Goal: Transaction & Acquisition: Purchase product/service

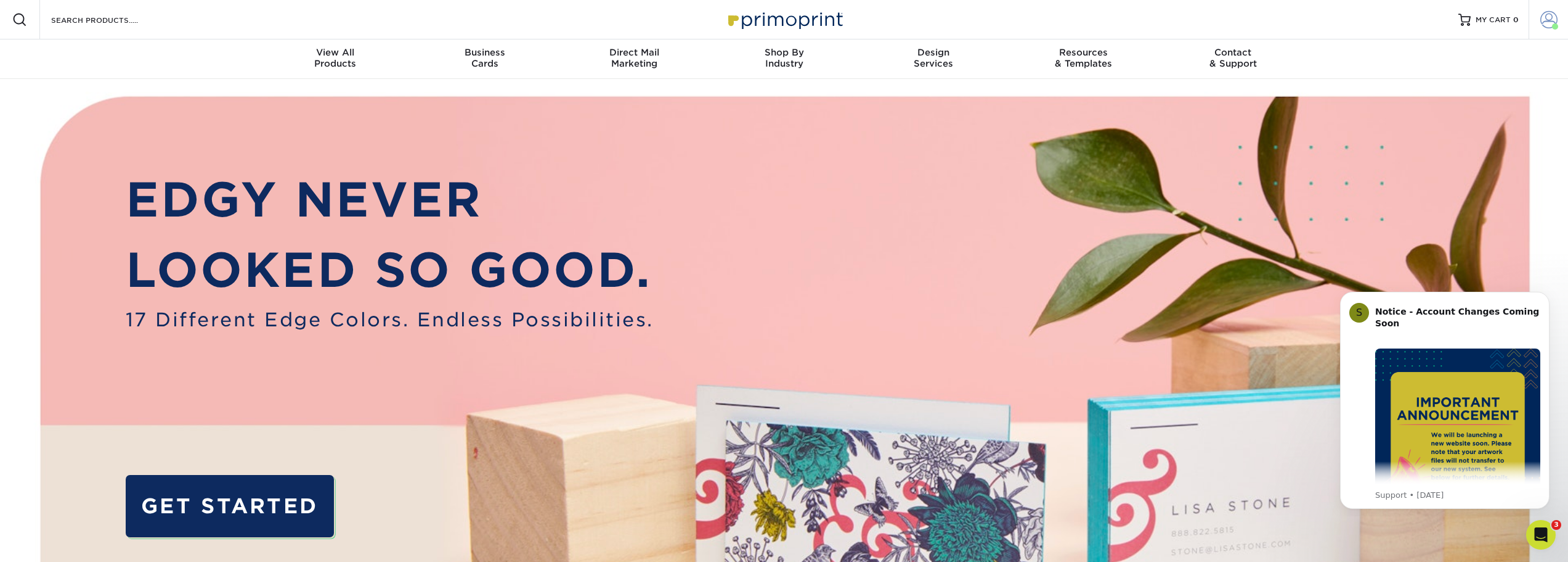
click at [1545, 15] on span at bounding box center [1549, 20] width 17 height 17
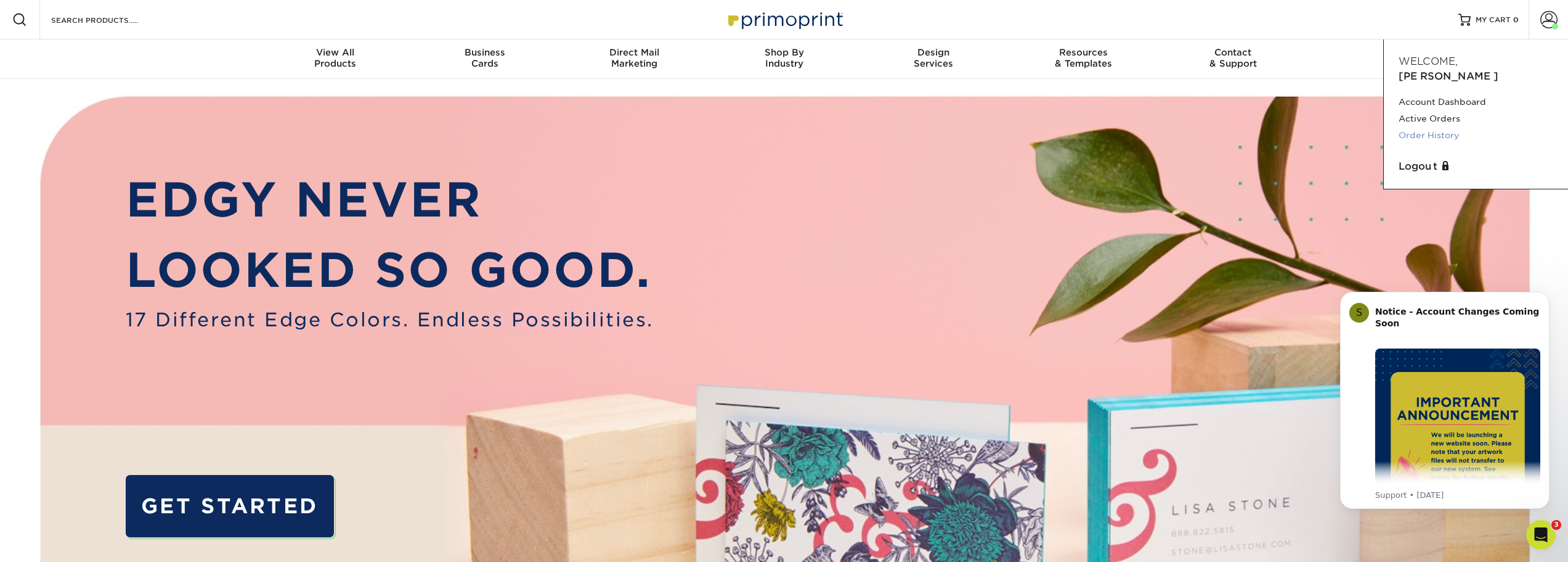
click at [1445, 127] on link "Order History" at bounding box center [1476, 135] width 154 height 17
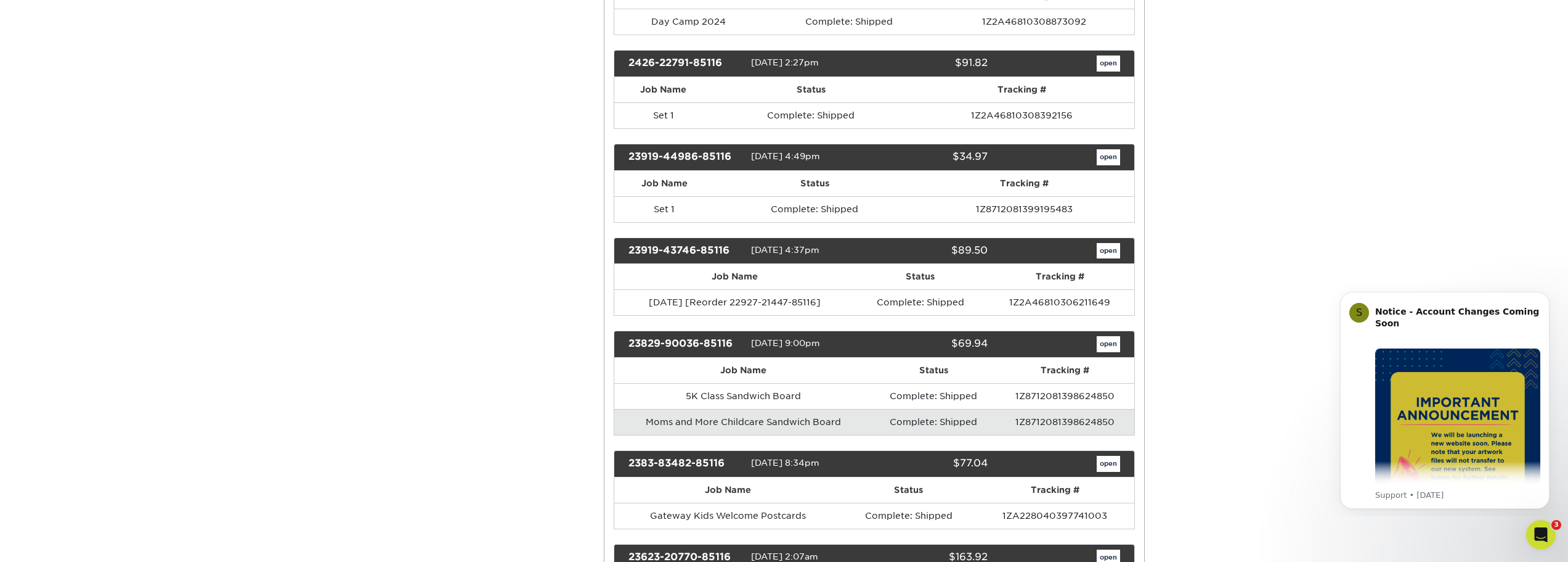
scroll to position [3166, 0]
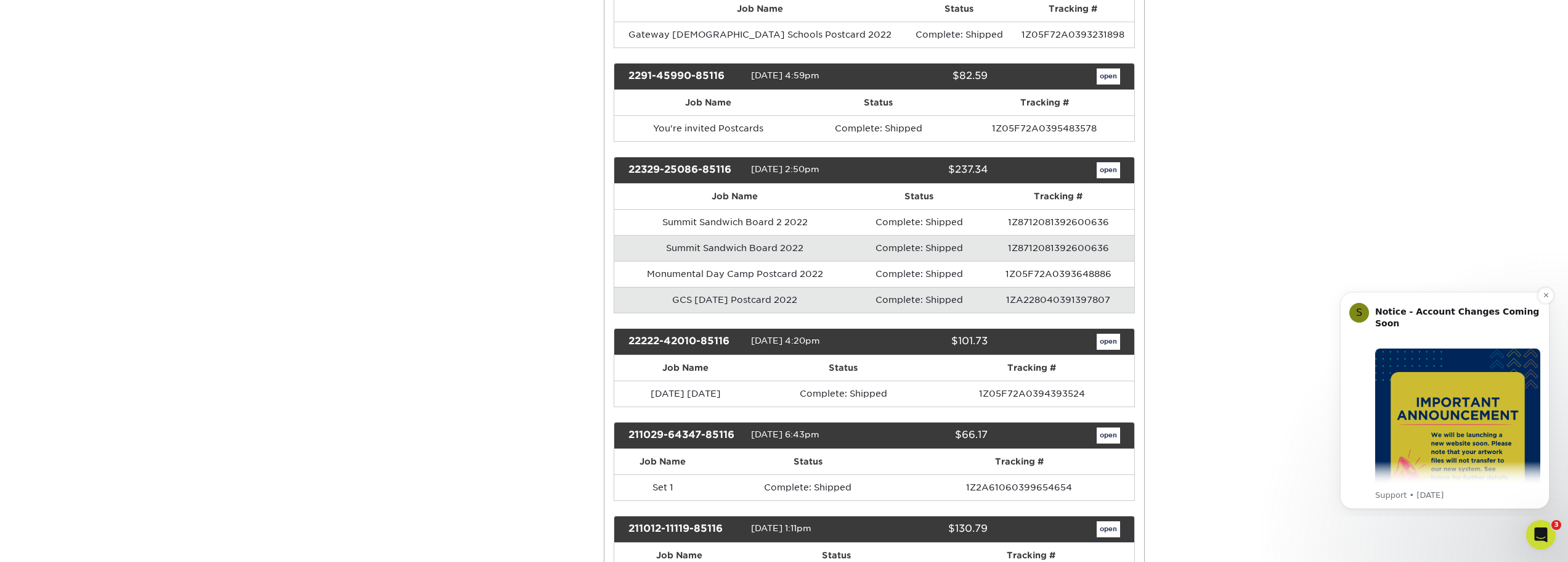
click at [1444, 389] on img "Message content" at bounding box center [1458, 431] width 165 height 165
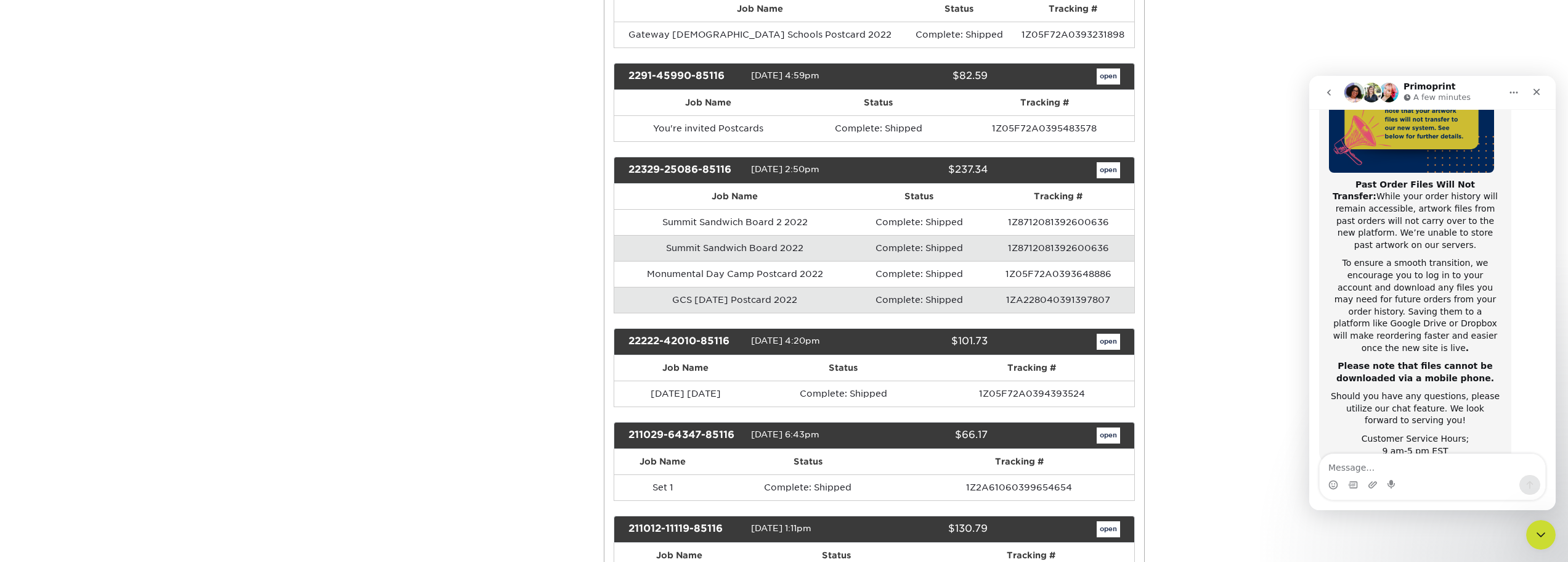
scroll to position [0, 0]
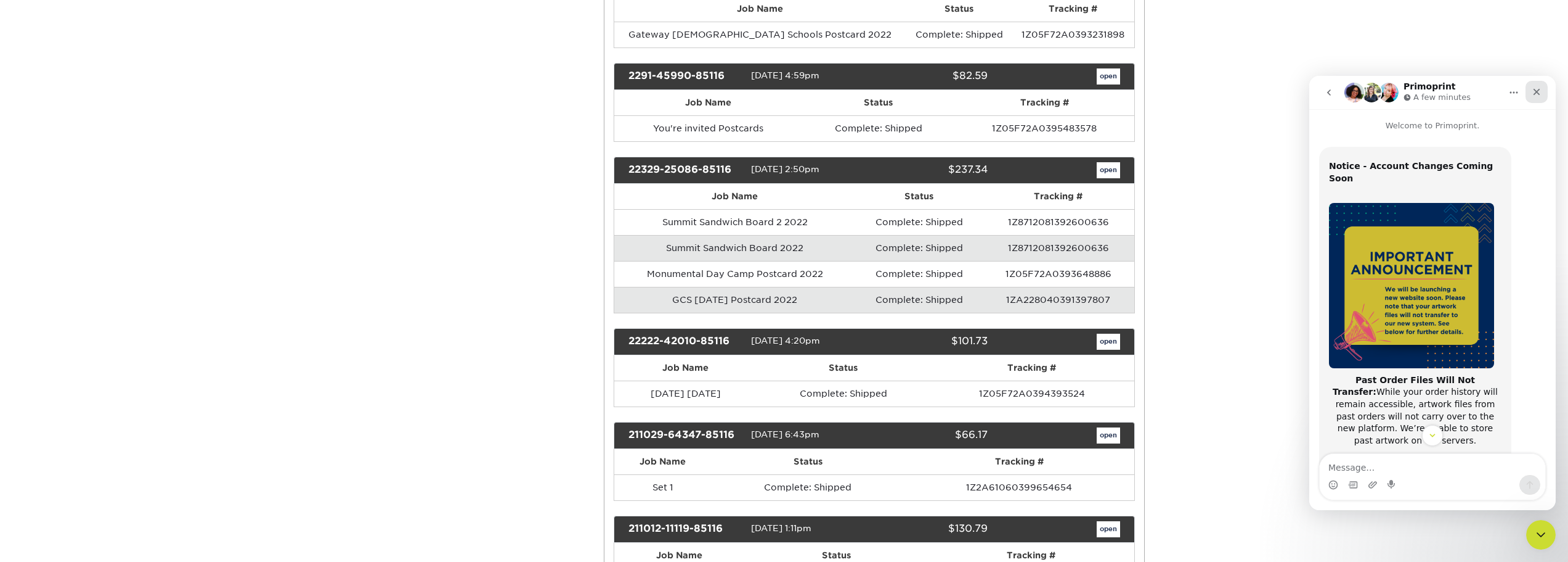
click at [1534, 95] on icon "Close" at bounding box center [1537, 92] width 10 height 10
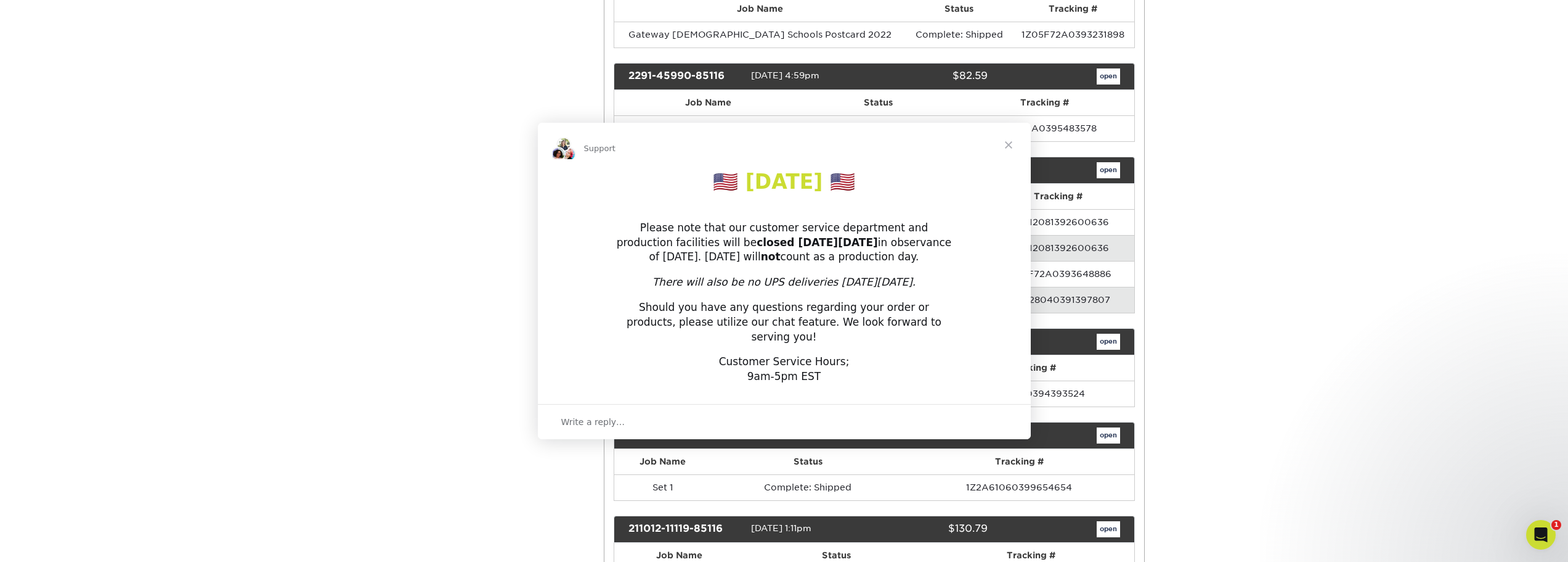
scroll to position [196, 0]
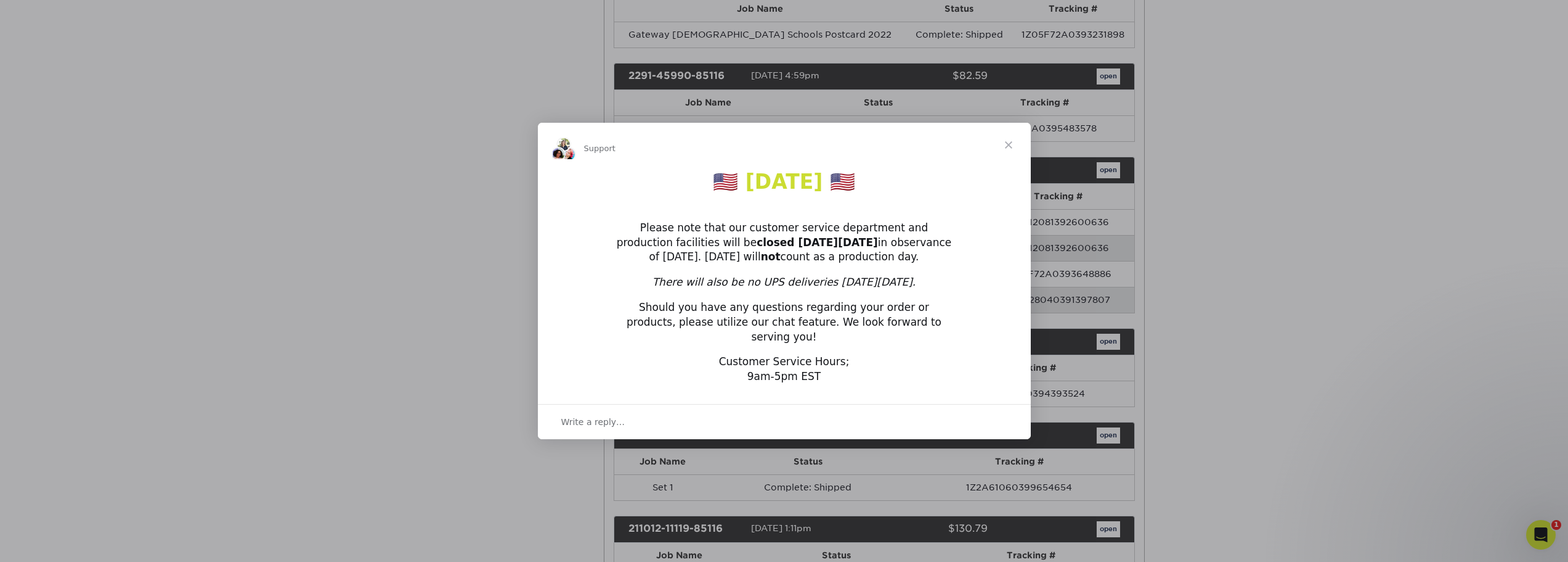
click at [1009, 153] on span "Close" at bounding box center [1008, 145] width 44 height 44
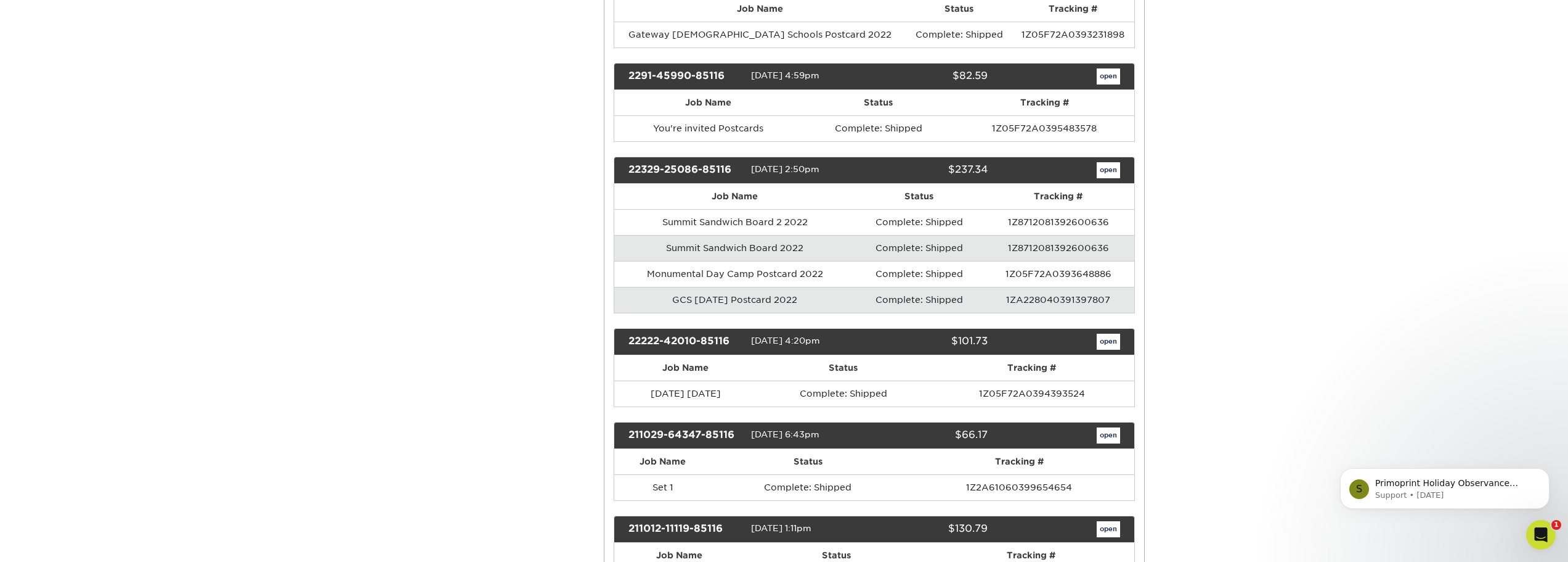
scroll to position [0, 0]
click at [1549, 474] on icon "Dismiss notification" at bounding box center [1546, 471] width 7 height 7
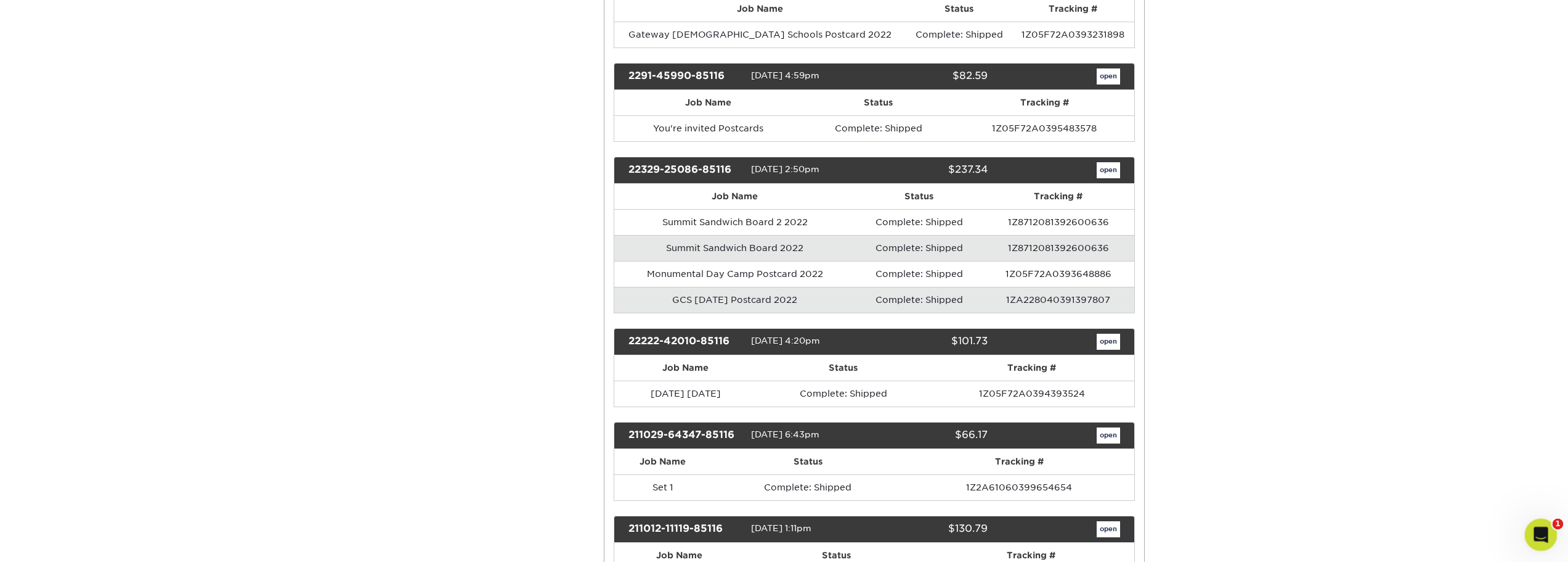
click at [1546, 537] on div "Open Intercom Messenger" at bounding box center [1539, 532] width 40 height 40
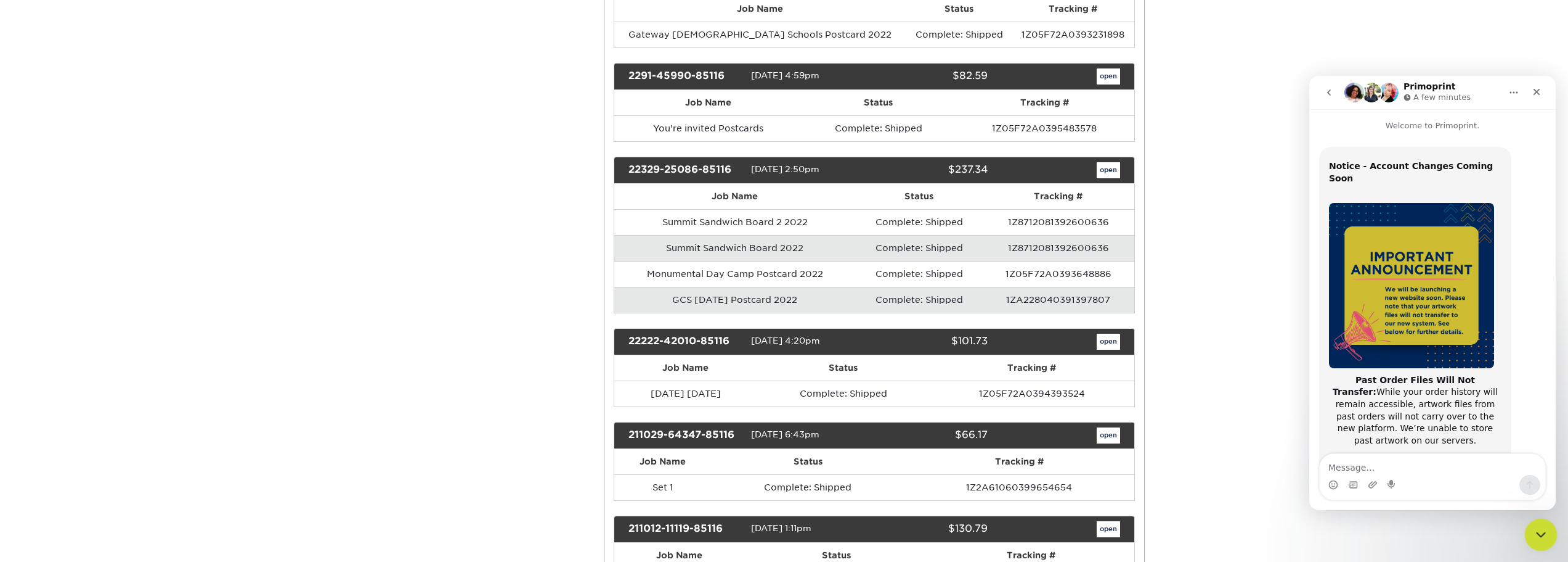
scroll to position [196, 0]
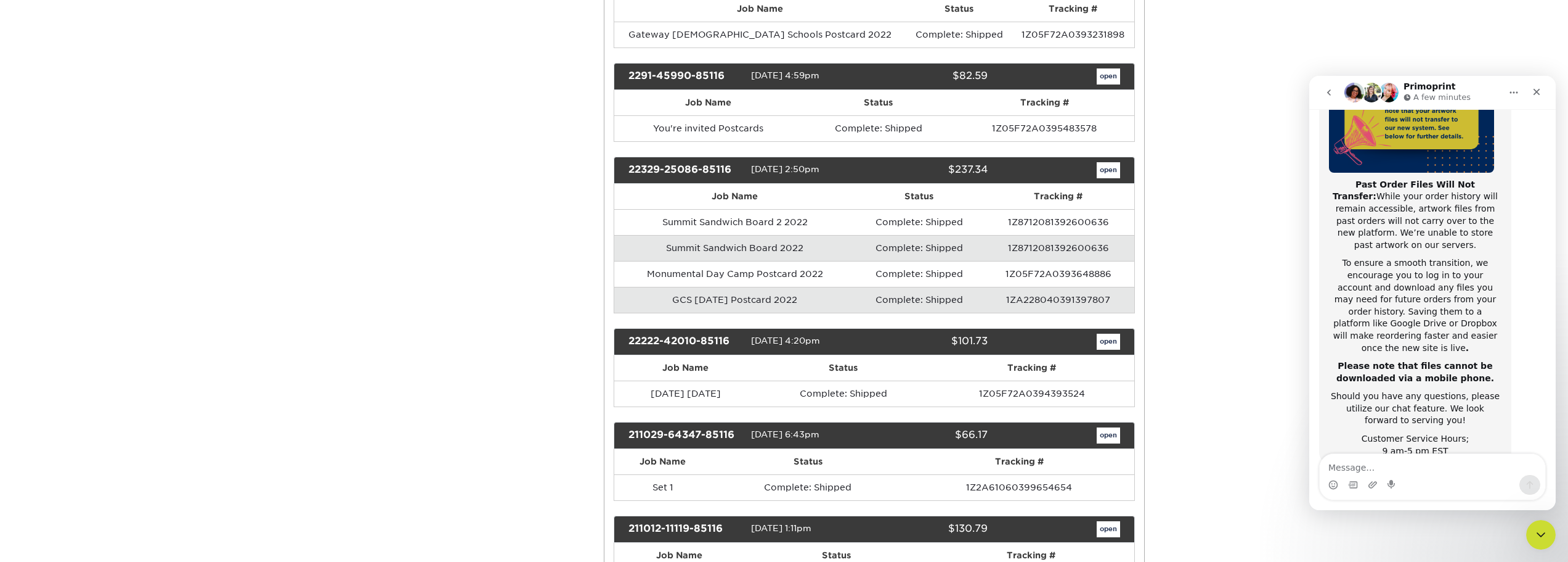
click at [1541, 77] on nav "Primoprint A few minutes" at bounding box center [1433, 92] width 247 height 33
click at [1539, 100] on div "Close" at bounding box center [1536, 92] width 22 height 22
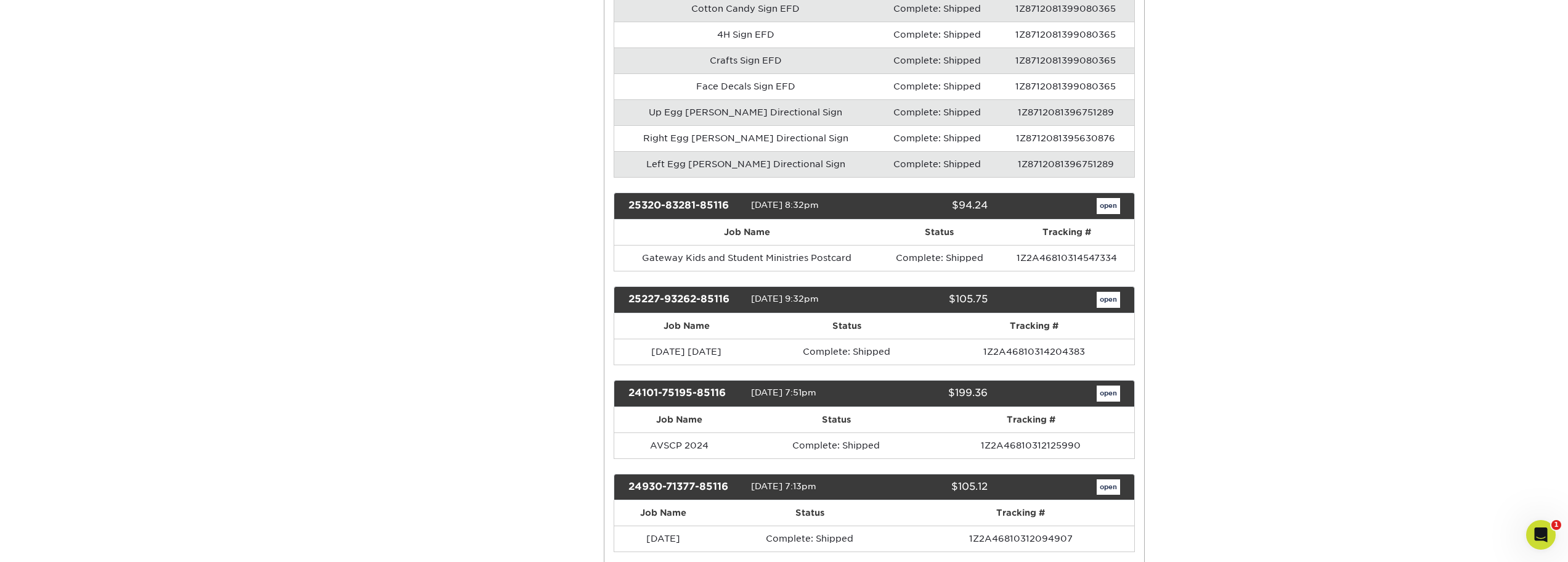
scroll to position [1370, 0]
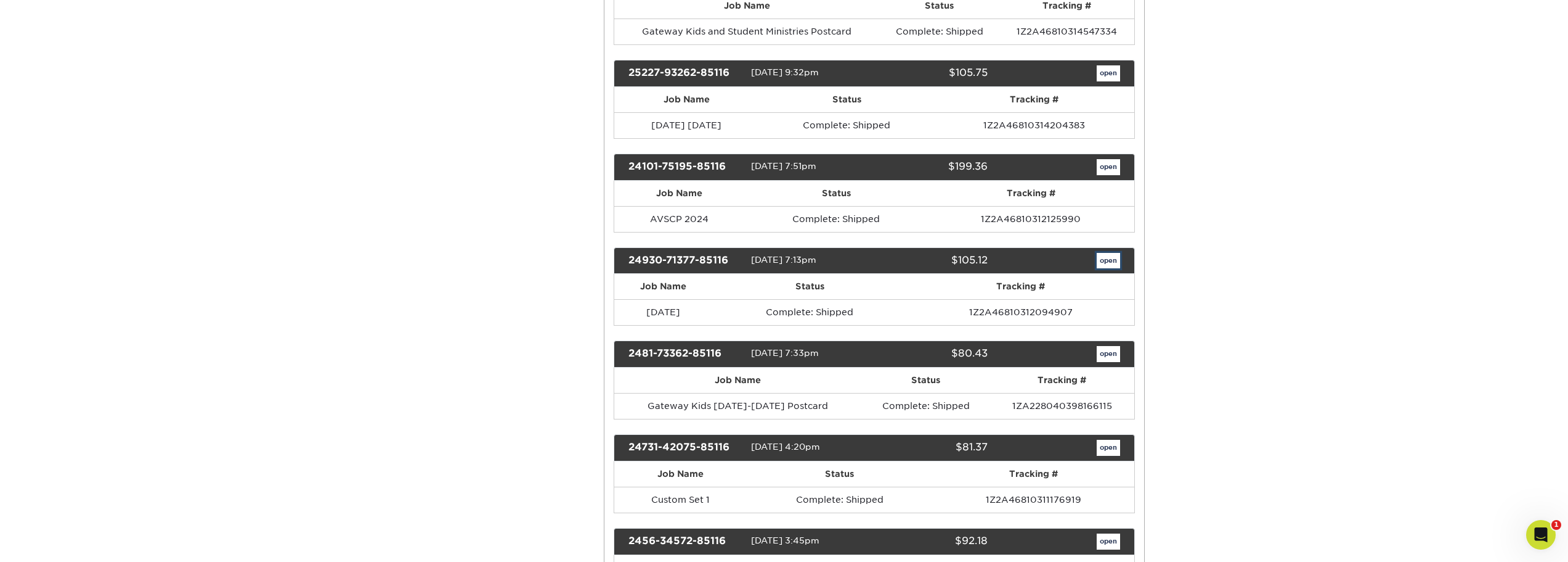
click at [1113, 260] on link "open" at bounding box center [1108, 261] width 23 height 16
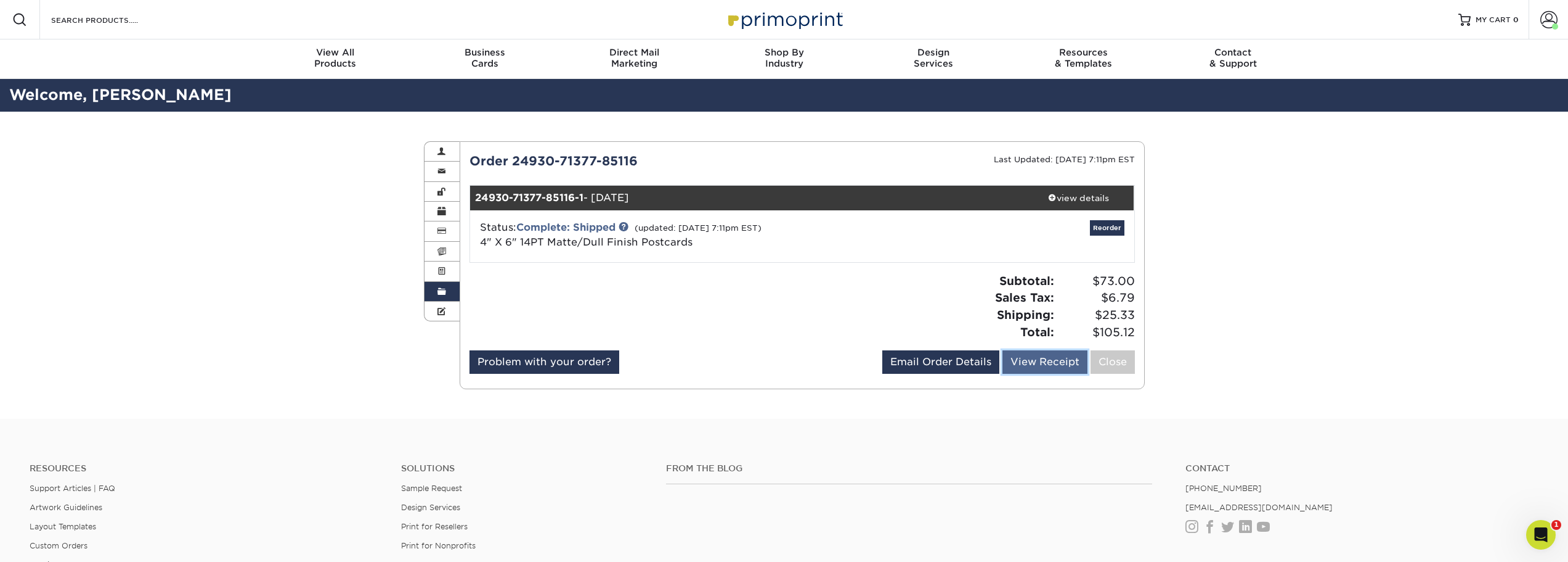
click at [1075, 364] on link "View Receipt" at bounding box center [1045, 362] width 85 height 23
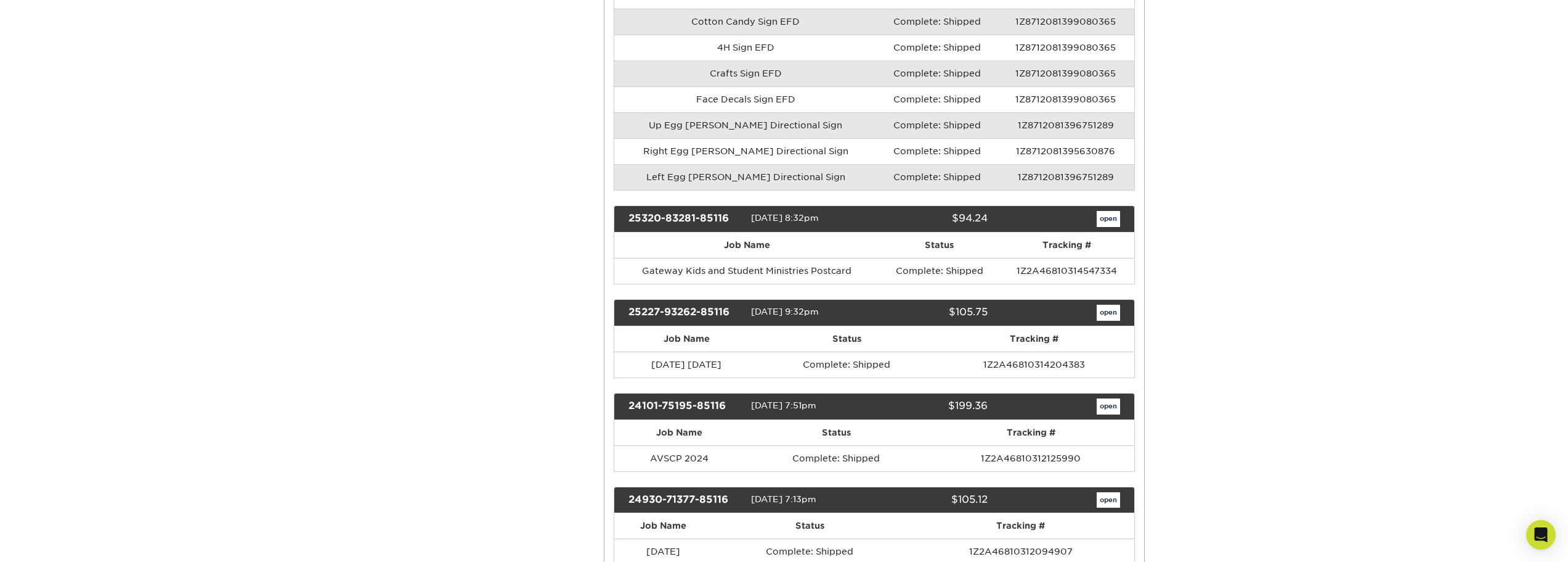
scroll to position [1357, 0]
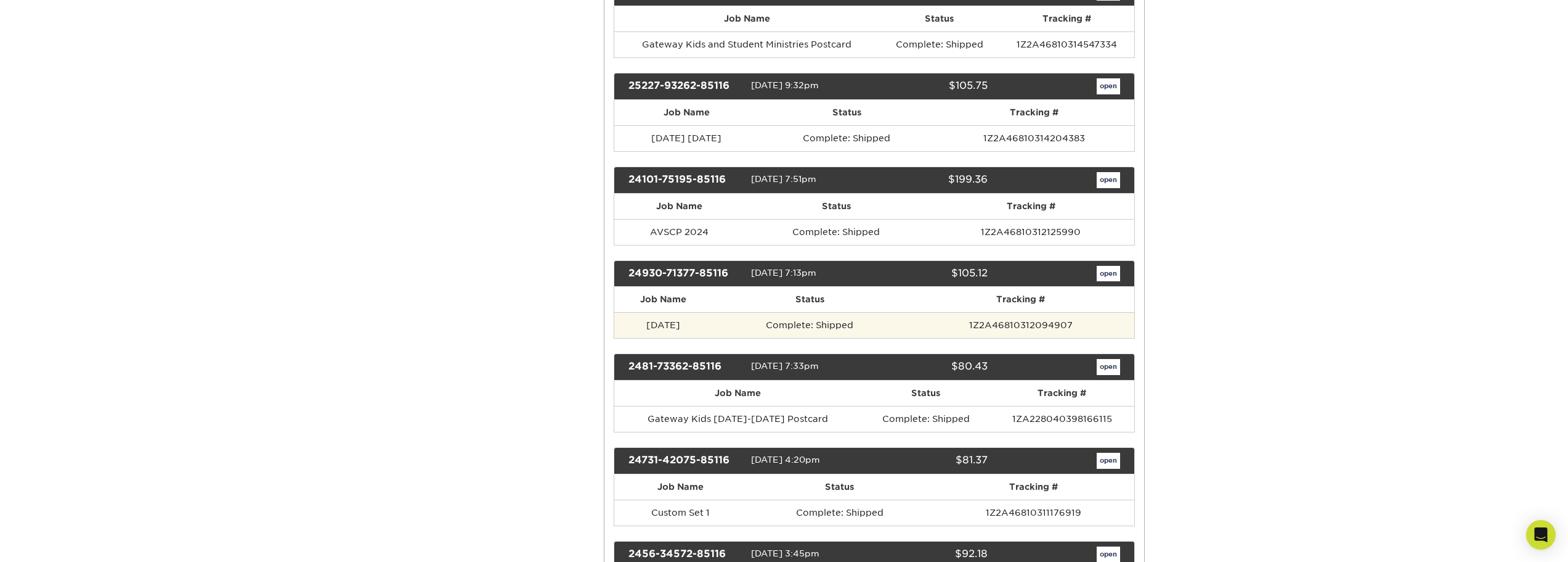
click at [712, 324] on td "[DATE]" at bounding box center [664, 324] width 98 height 26
click at [712, 329] on td "Halloween 2024" at bounding box center [664, 324] width 98 height 26
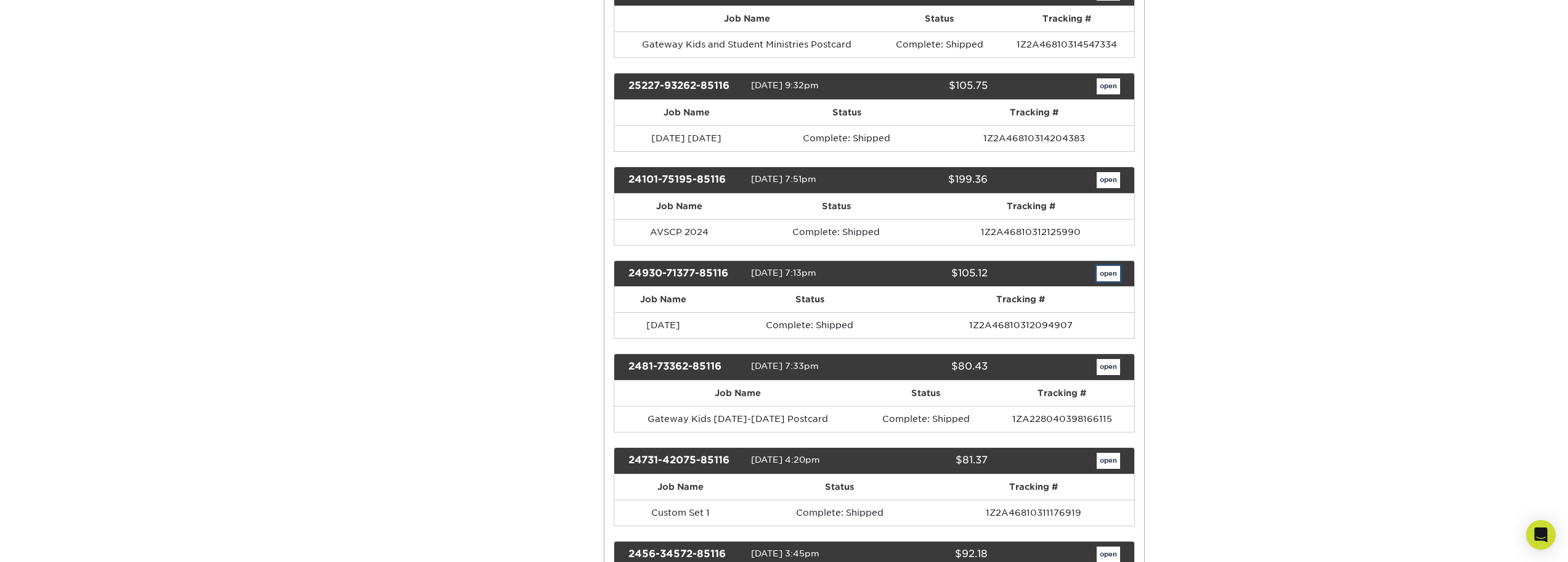
click at [1111, 274] on link "open" at bounding box center [1108, 274] width 23 height 16
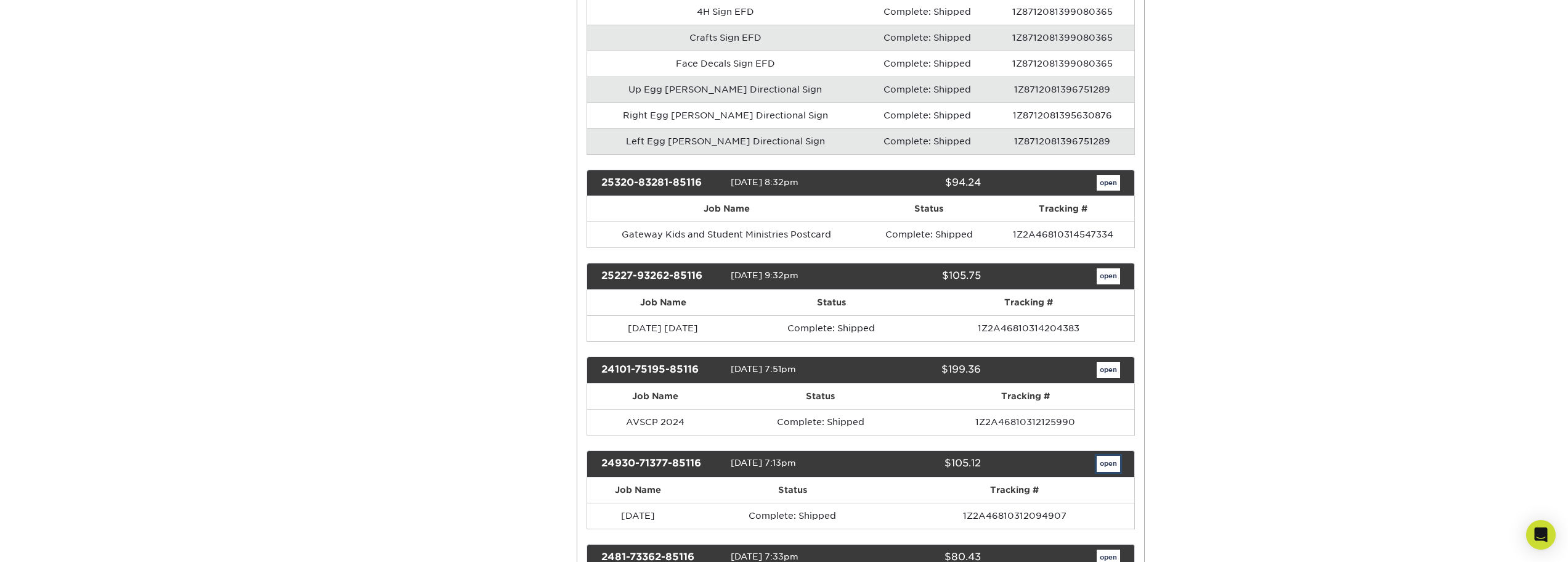
scroll to position [0, 0]
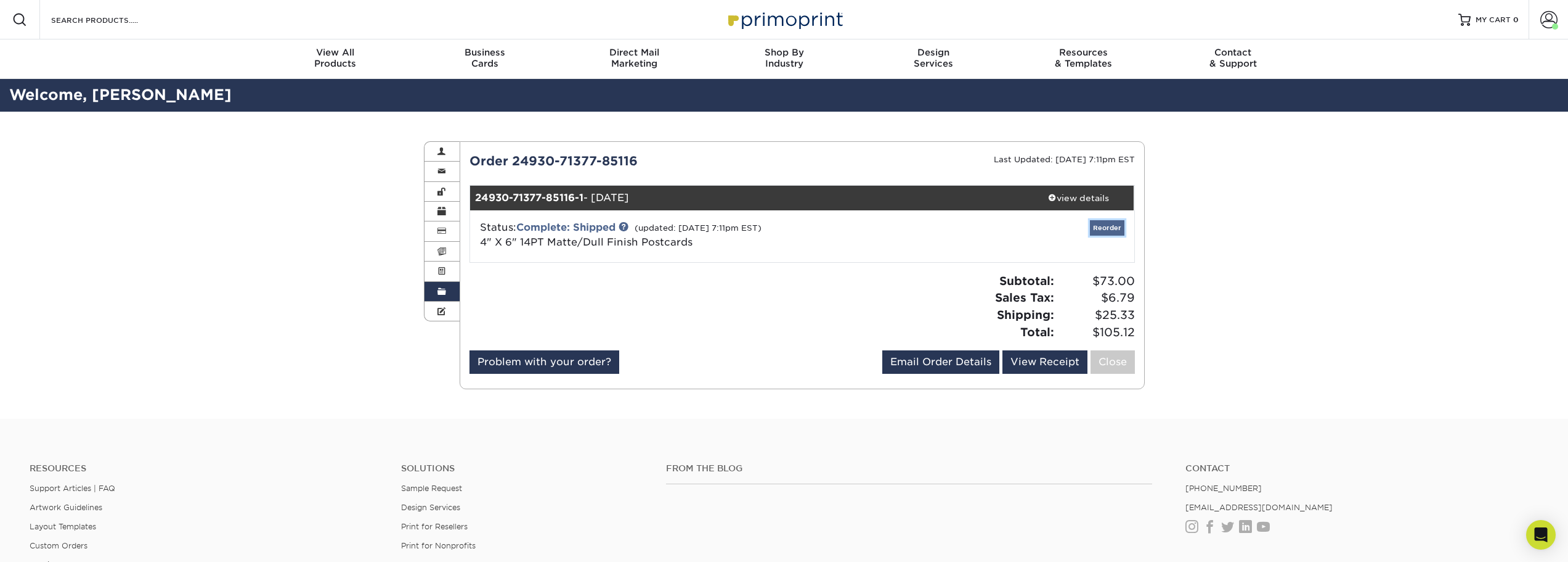
click at [1105, 228] on link "Reorder" at bounding box center [1107, 228] width 34 height 15
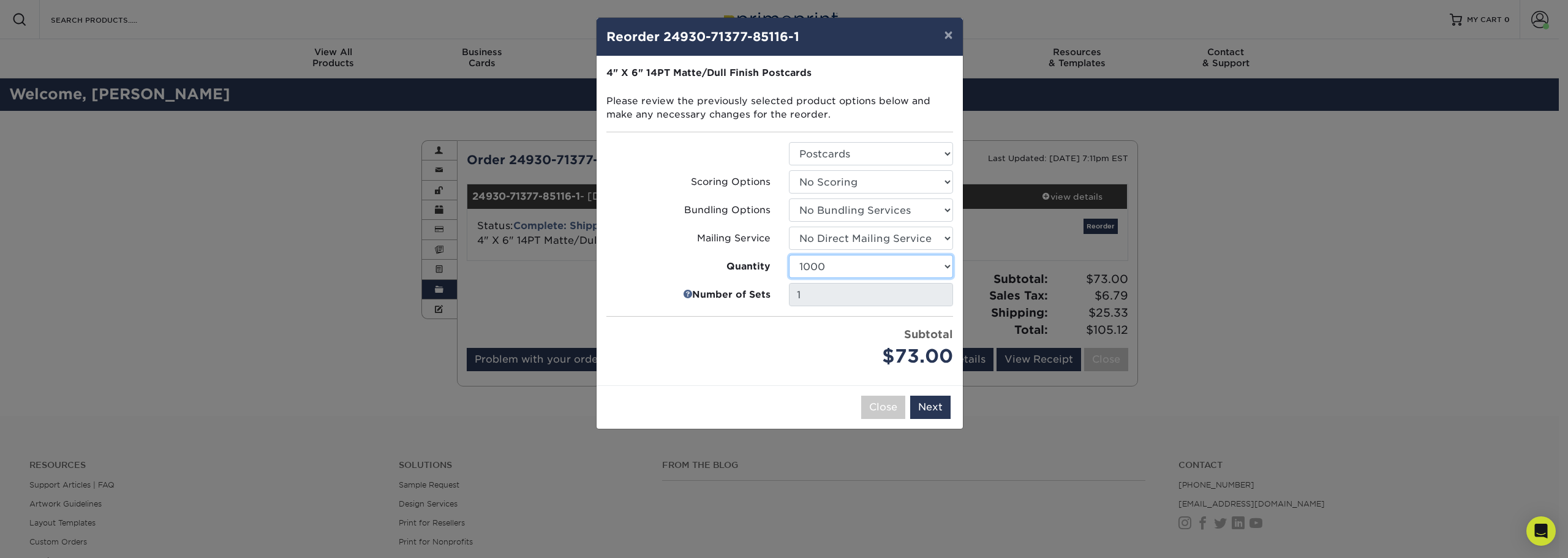
click at [906, 265] on select "100 250 500 1000 2500 5000 7500 10000 15000 20000 25000 30000 35000 40000 45000…" at bounding box center [871, 266] width 164 height 23
select select "f593fda3-2d5c-4b9e-9c2c-6197b899ae74"
click at [789, 255] on select "100 250 500 1000 2500 5000 7500 10000 15000 20000 25000 30000 35000 40000 45000…" at bounding box center [871, 266] width 164 height 23
click at [931, 412] on button "Next" at bounding box center [930, 406] width 40 height 23
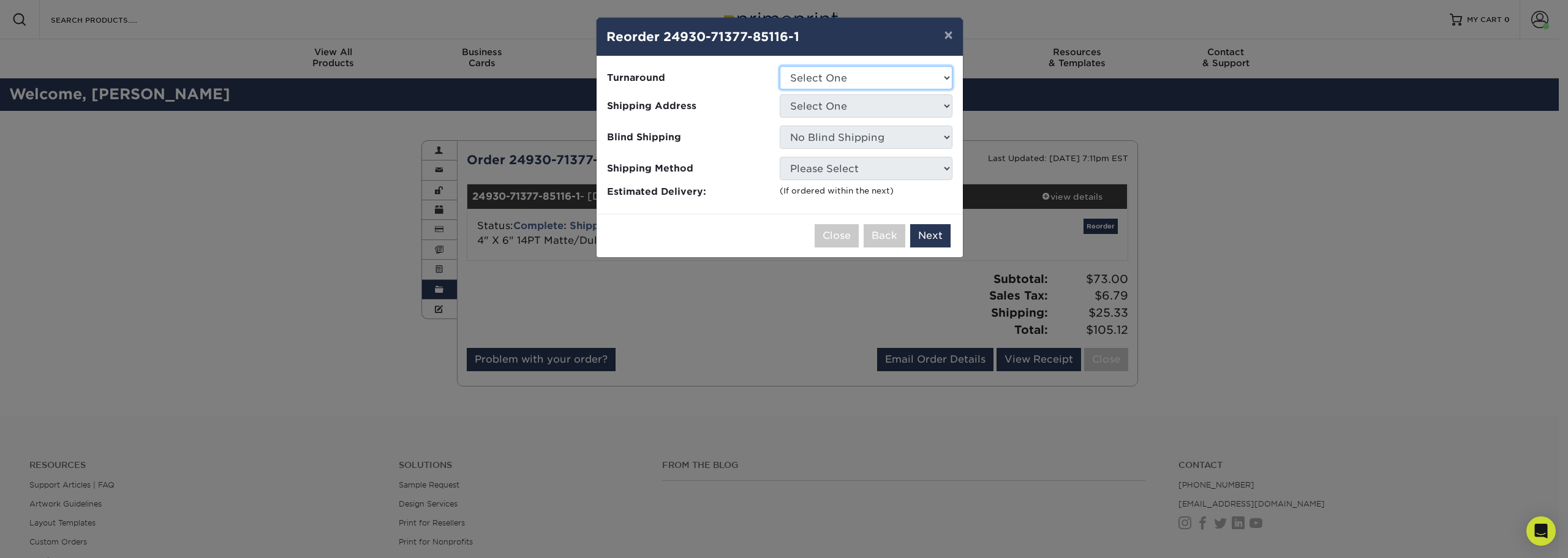
click at [846, 83] on select "Select One 2-4 Business Days 2 Day Next Business Day" at bounding box center [866, 77] width 173 height 23
select select "ac828395-ab3f-4aac-b3e9-498400616774"
click at [780, 66] on select "Select One 2-4 Business Days 2 Day Next Business Day" at bounding box center [866, 77] width 173 height 23
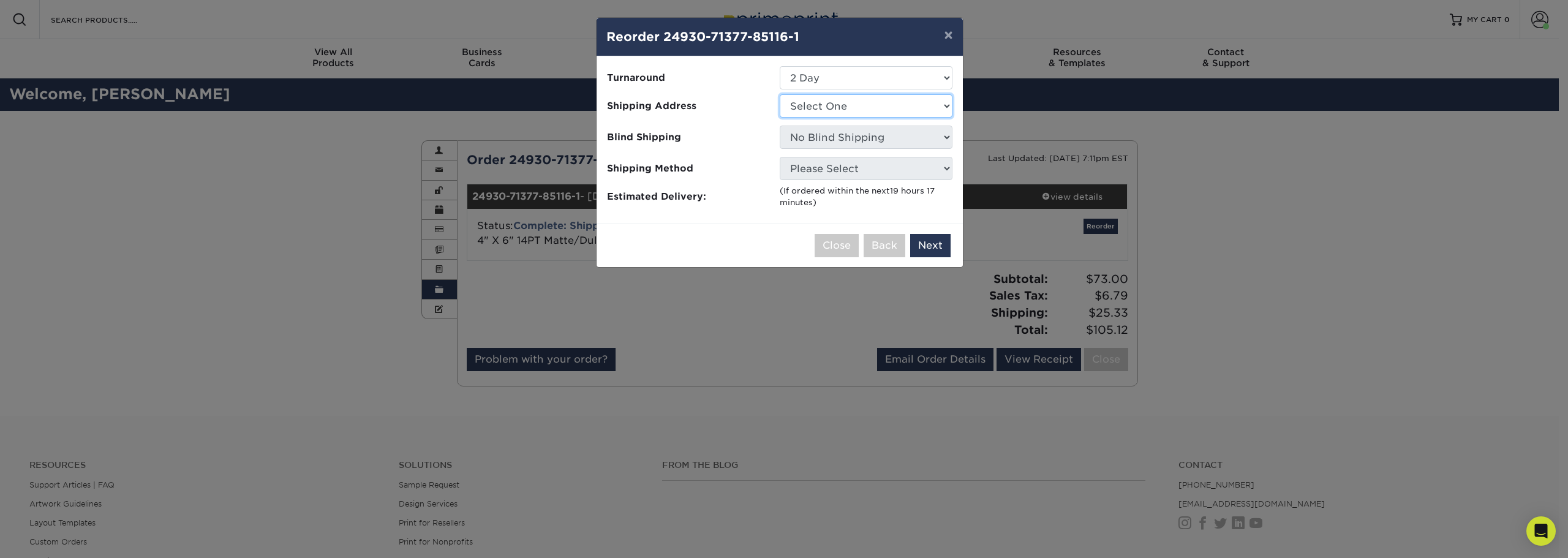
click at [842, 105] on select "Select One Gateway Fellowship Gateway Fellowship" at bounding box center [866, 105] width 173 height 23
select select "181331"
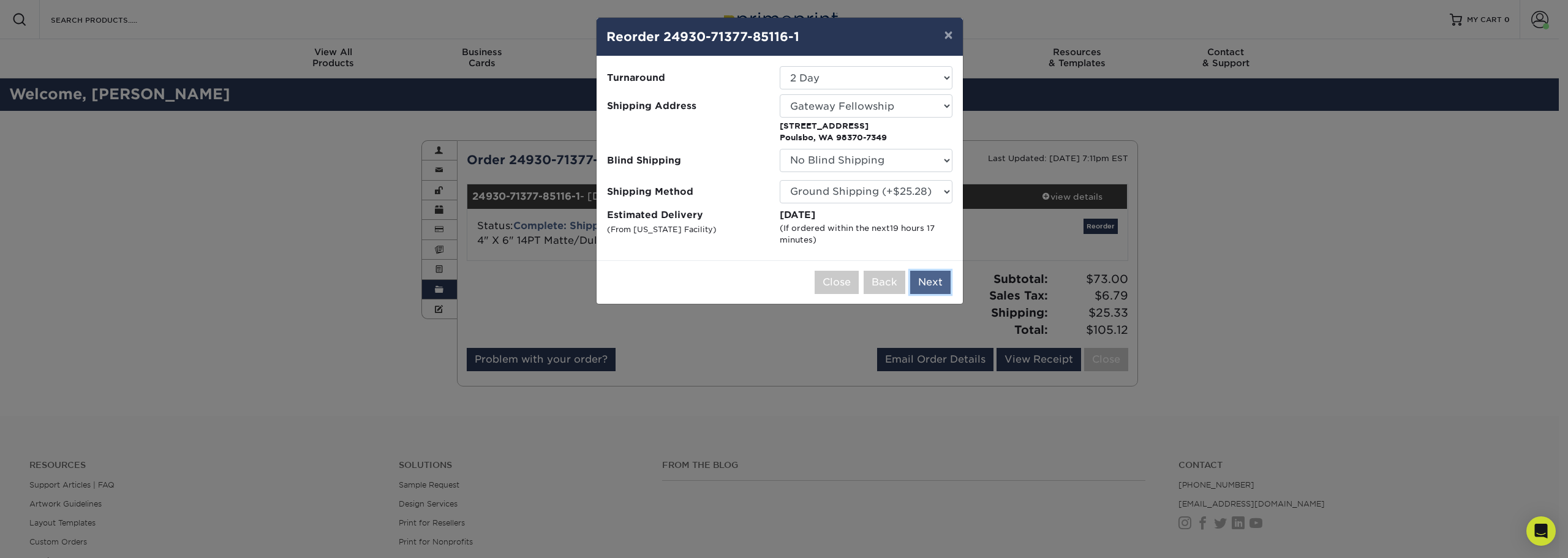
click at [934, 279] on button "Next" at bounding box center [930, 282] width 40 height 23
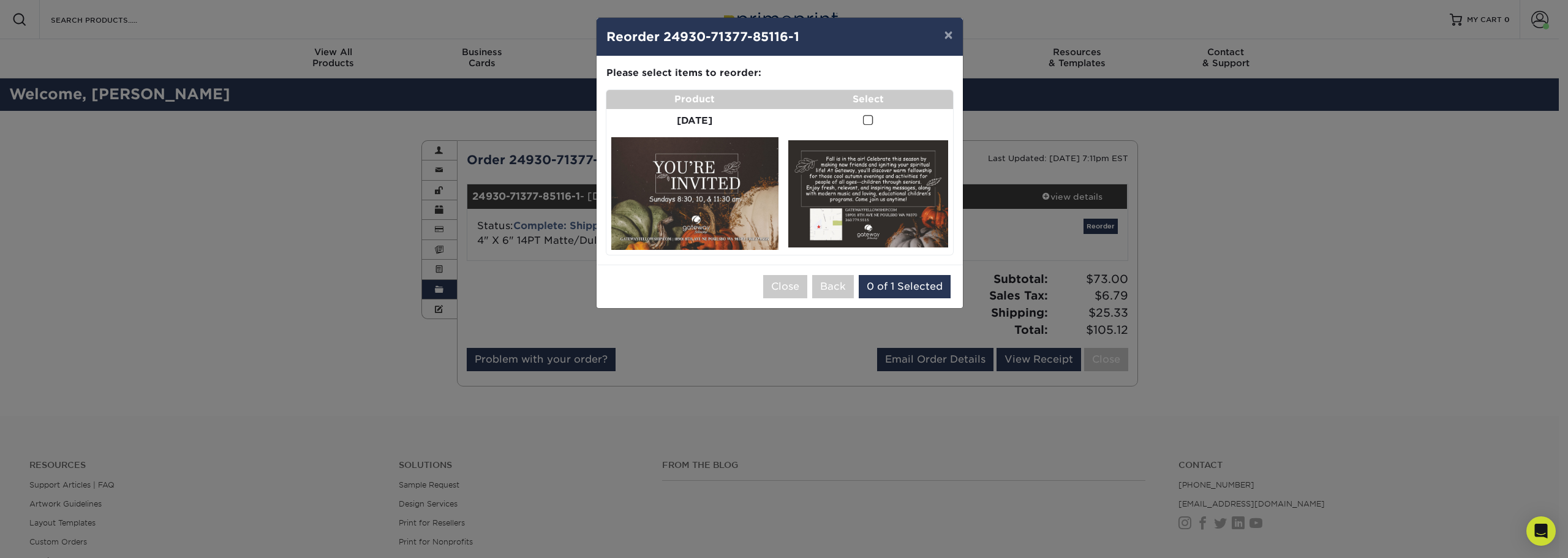
click at [717, 194] on img at bounding box center [695, 193] width 167 height 113
click at [873, 121] on span at bounding box center [869, 121] width 11 height 12
click at [0, 0] on input "checkbox" at bounding box center [0, 0] width 0 height 0
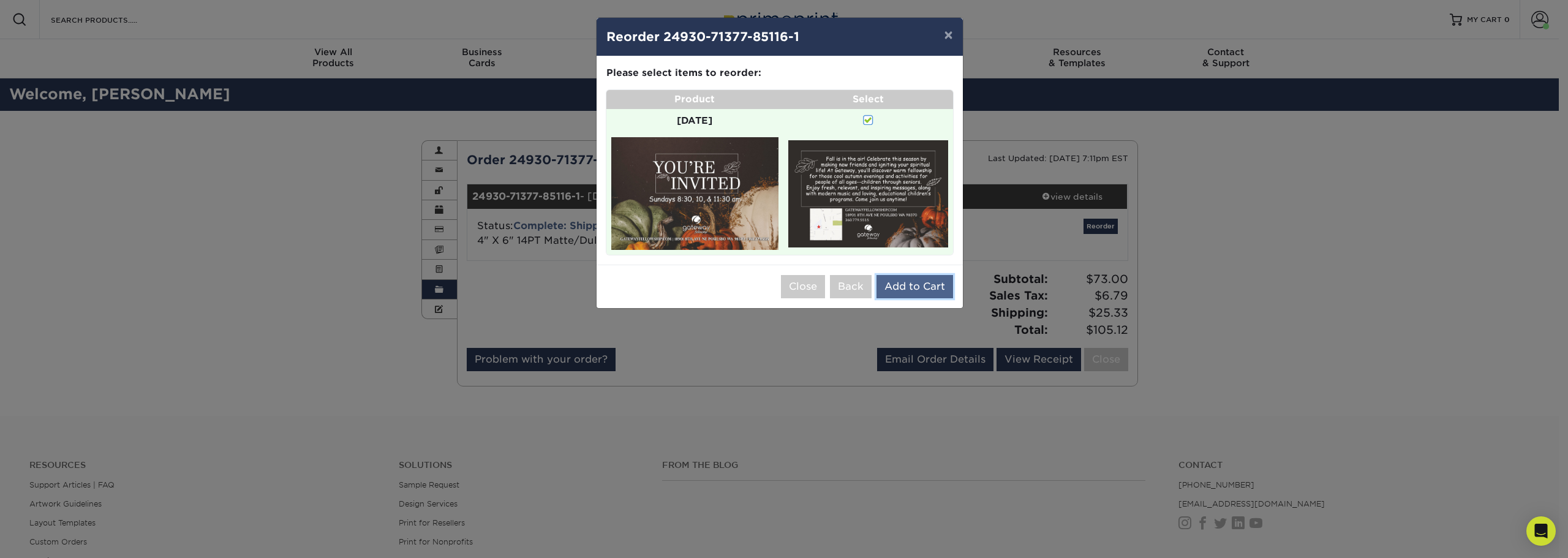
click at [917, 291] on button "Add to Cart" at bounding box center [915, 286] width 76 height 23
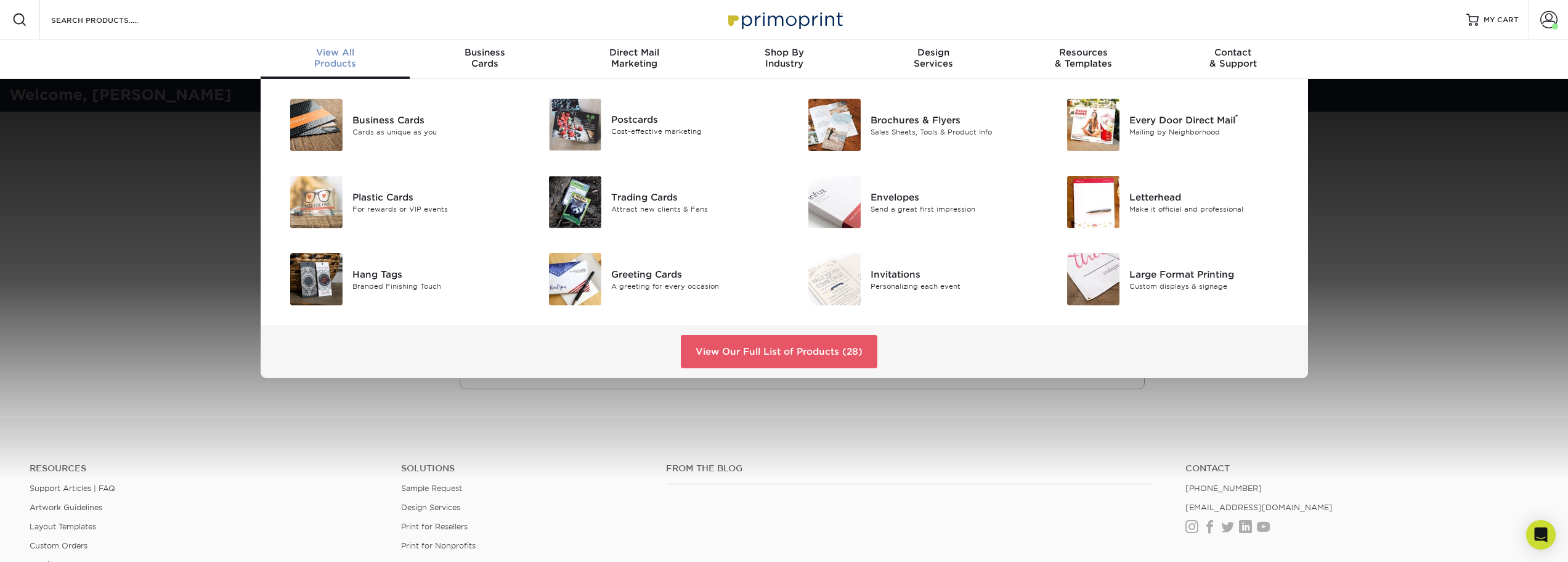
click at [341, 64] on div "View All Products" at bounding box center [335, 58] width 150 height 22
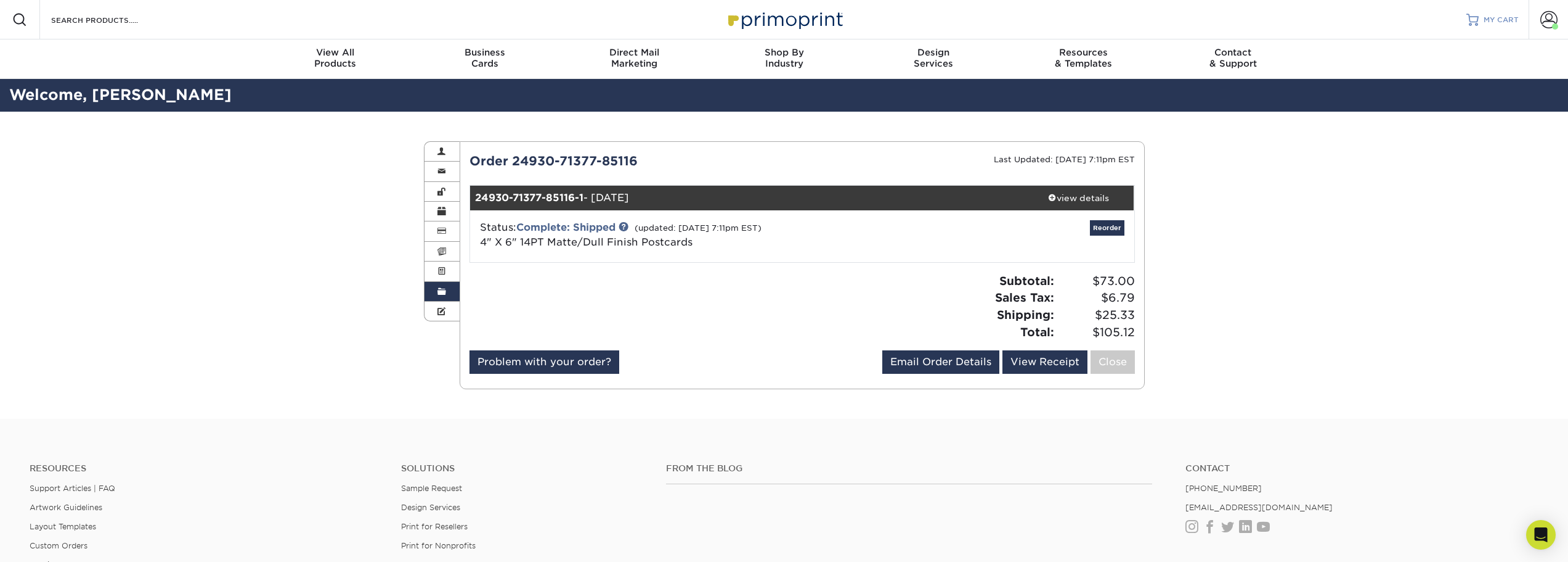
click at [1500, 18] on span "MY CART" at bounding box center [1501, 20] width 35 height 11
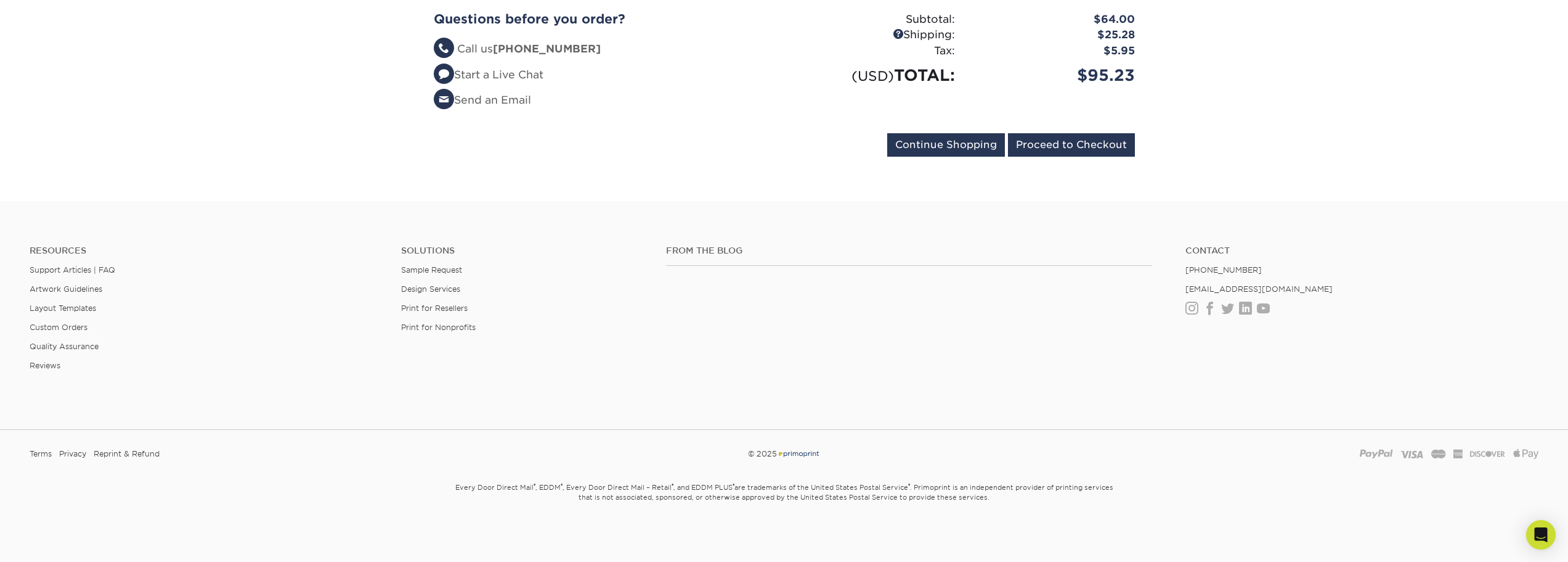
scroll to position [160, 0]
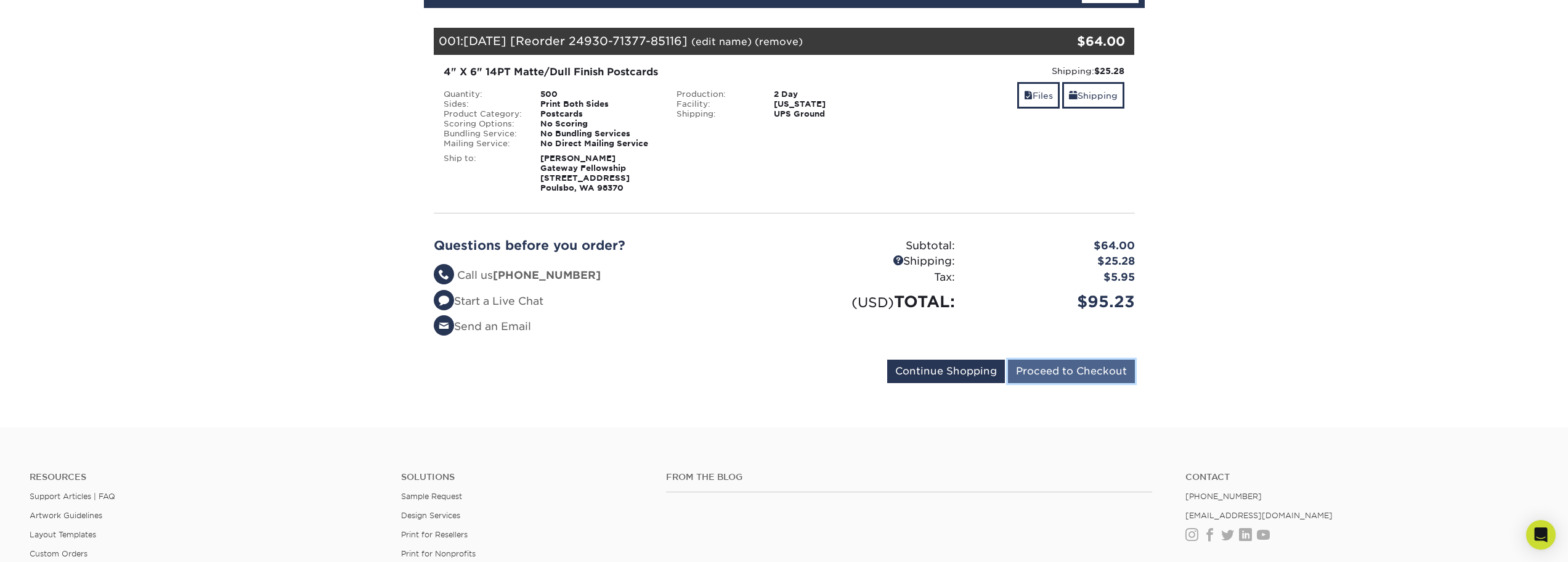
click at [1046, 372] on input "Proceed to Checkout" at bounding box center [1071, 371] width 127 height 23
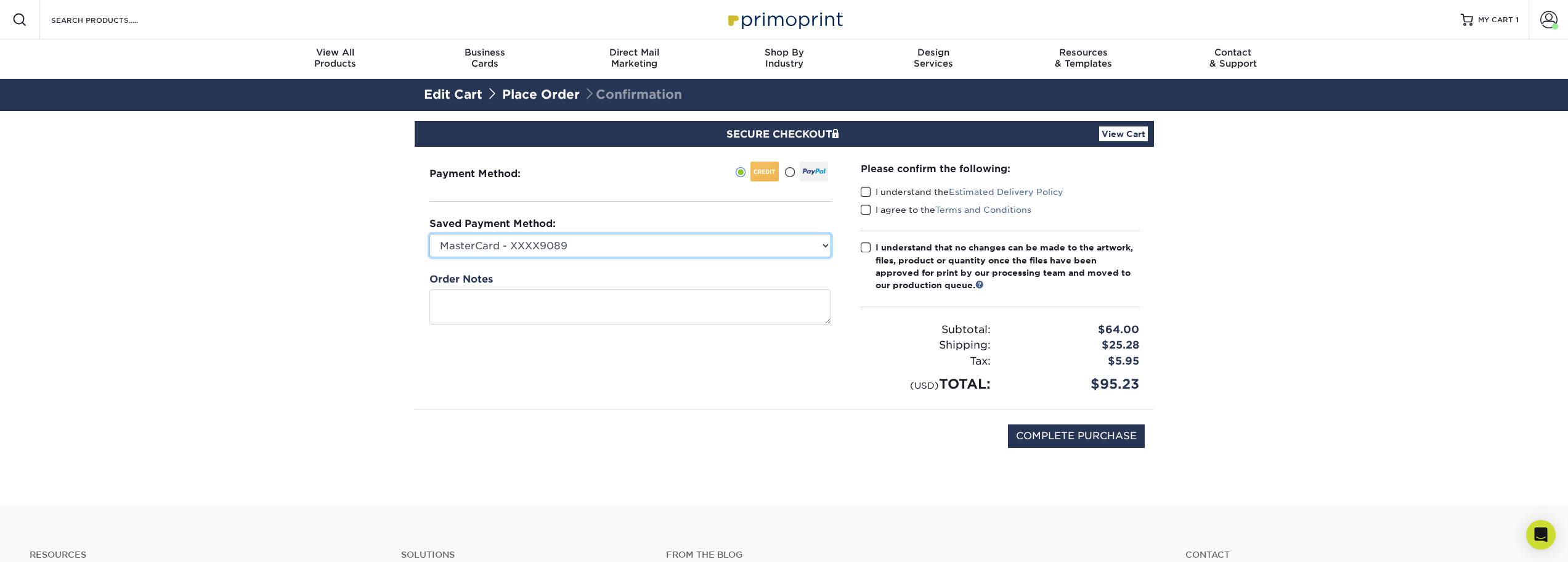
click at [822, 244] on select "MasterCard - XXXX9089 Visa - XXXX2748 New Credit Card" at bounding box center [631, 245] width 402 height 23
select select "74199"
click at [430, 234] on select "MasterCard - XXXX9089 Visa - XXXX2748 New Credit Card" at bounding box center [631, 245] width 402 height 23
click at [868, 192] on span at bounding box center [866, 192] width 11 height 12
click at [0, 0] on input "I understand the Estimated Delivery Policy" at bounding box center [0, 0] width 0 height 0
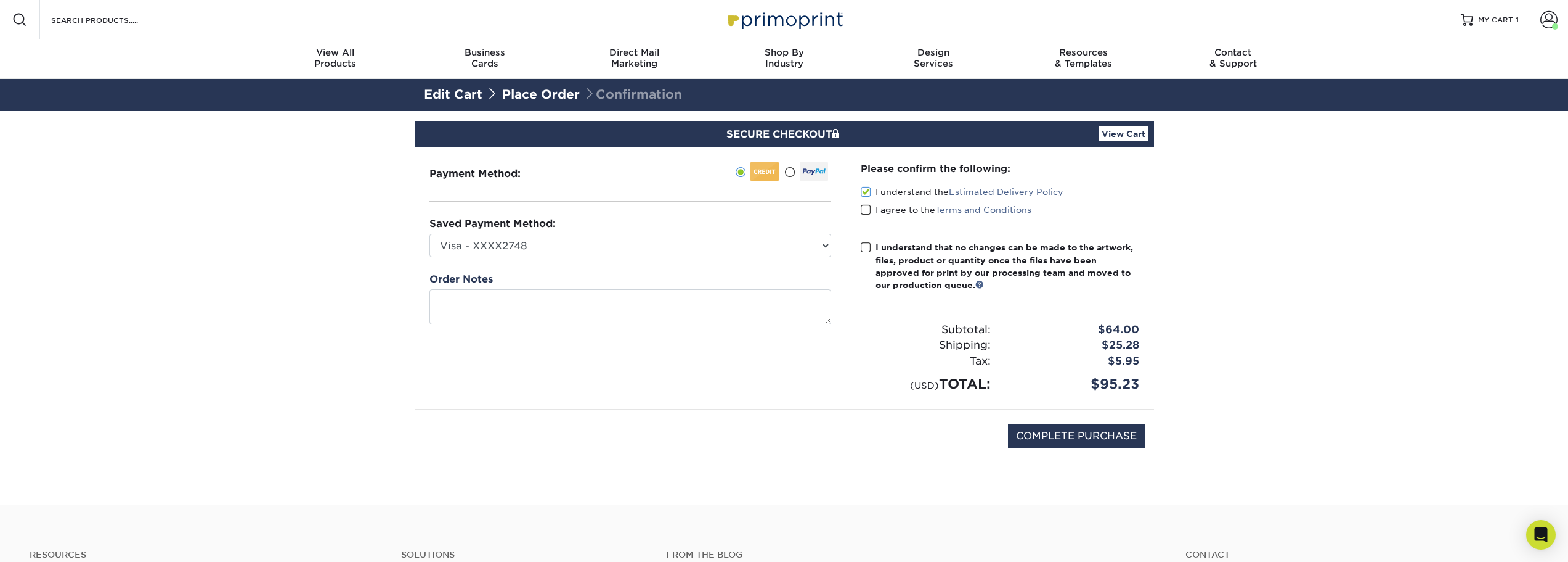
click at [868, 206] on span at bounding box center [866, 210] width 11 height 12
click at [0, 0] on input "I agree to the Terms and Conditions" at bounding box center [0, 0] width 0 height 0
click at [863, 247] on span at bounding box center [866, 247] width 11 height 12
click at [0, 0] on input "I understand that no changes can be made to the artwork, files, product or quan…" at bounding box center [0, 0] width 0 height 0
click at [1079, 437] on input "COMPLETE PURCHASE" at bounding box center [1077, 435] width 137 height 23
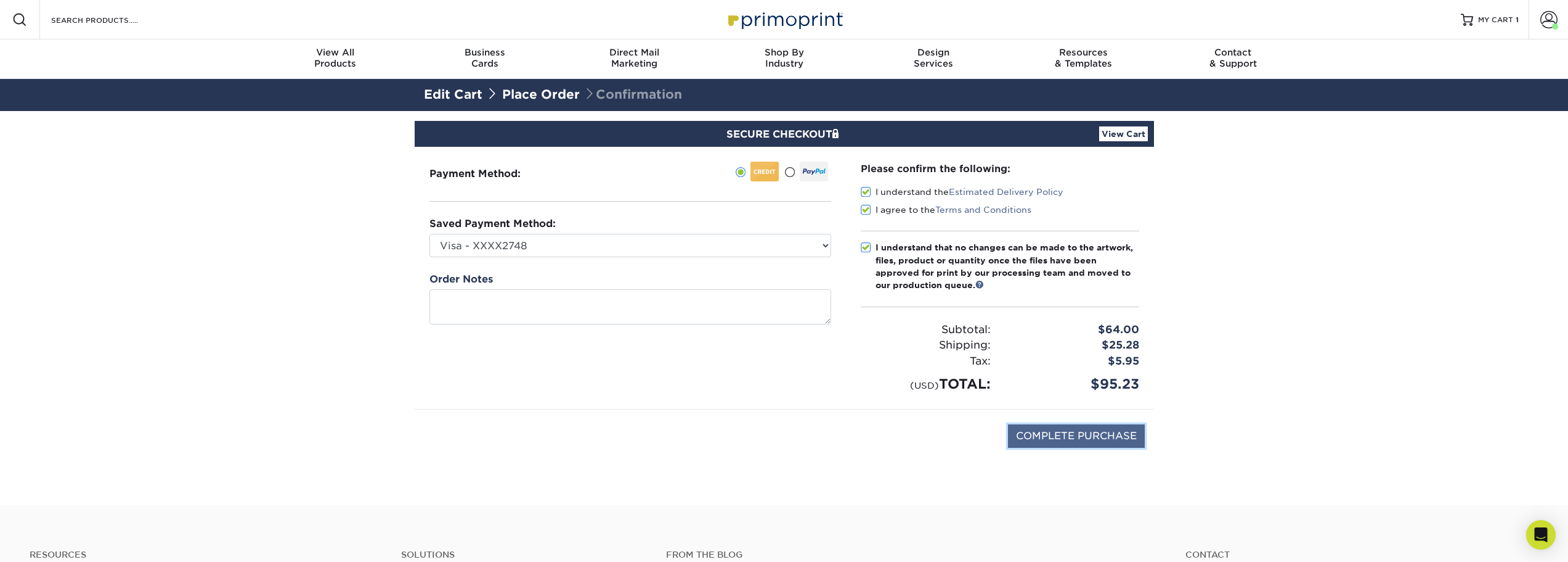
type input "PROCESSING, PLEASE WAIT..."
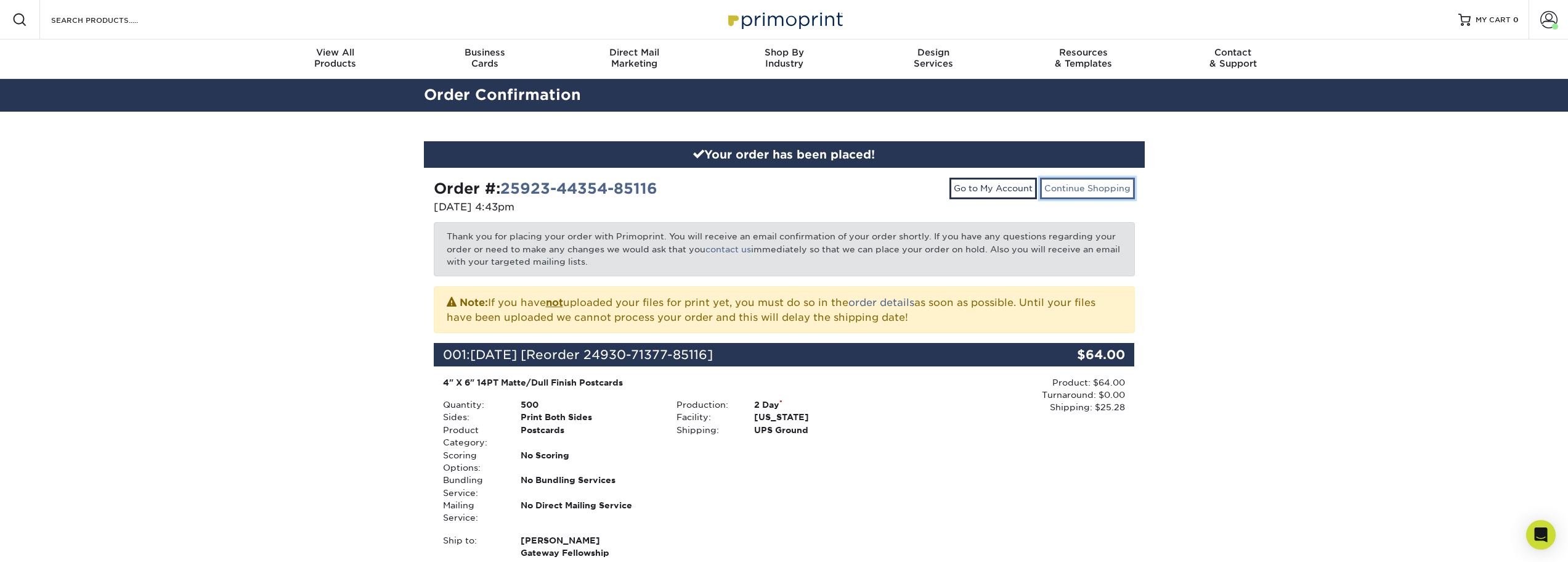
click at [1073, 197] on link "Continue Shopping" at bounding box center [1087, 188] width 95 height 21
